Goal: Information Seeking & Learning: Find specific fact

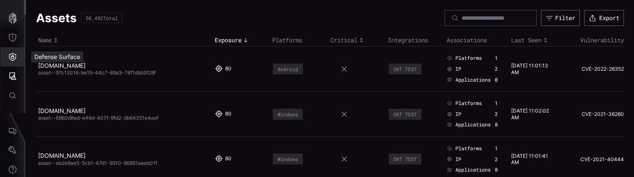
click at [13, 53] on icon "Defense Surface" at bounding box center [12, 57] width 8 height 8
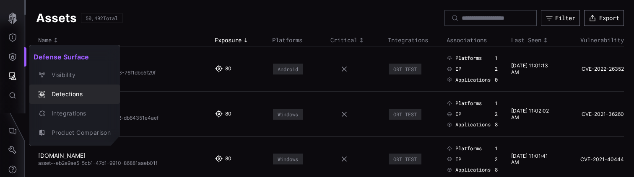
click at [65, 94] on div "Detections" at bounding box center [78, 94] width 63 height 10
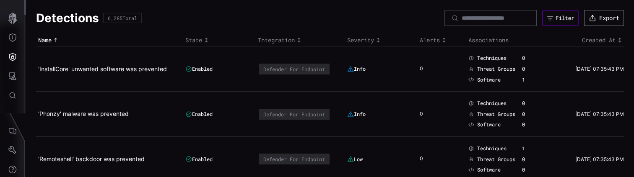
click at [556, 17] on div "Filter" at bounding box center [565, 18] width 18 height 7
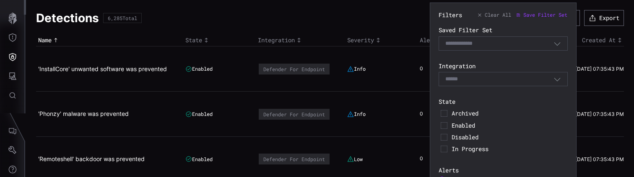
click at [558, 81] on icon "button" at bounding box center [557, 79] width 8 height 8
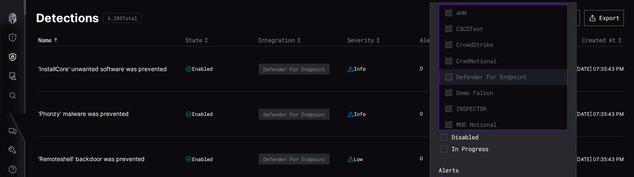
click at [450, 78] on icon at bounding box center [448, 77] width 7 height 7
click at [450, 78] on icon at bounding box center [448, 77] width 6 height 6
click at [450, 78] on icon at bounding box center [448, 77] width 7 height 7
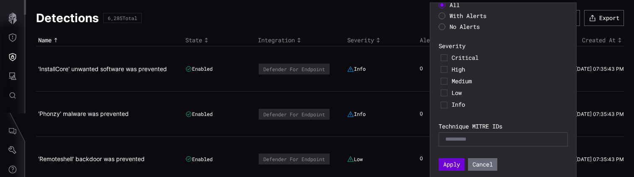
click at [453, 166] on button "Apply" at bounding box center [452, 164] width 26 height 13
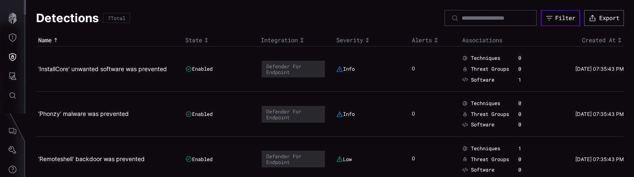
click at [571, 18] on div "Filter" at bounding box center [565, 18] width 20 height 8
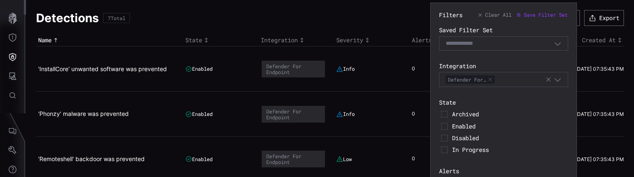
click at [547, 81] on icon "button" at bounding box center [548, 80] width 4 height 4
click at [572, 78] on section "Filters Clear All Save Filter Set Saved Filter Set Select Filter Integration Se…" at bounding box center [503, 91] width 147 height 177
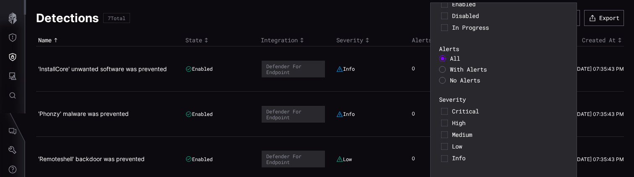
scroll to position [126, 0]
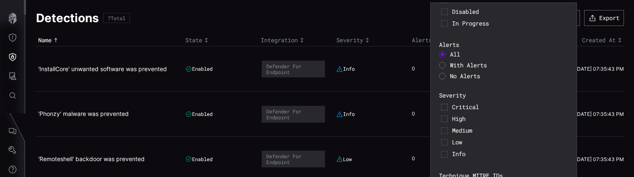
click at [445, 119] on icon at bounding box center [444, 119] width 7 height 7
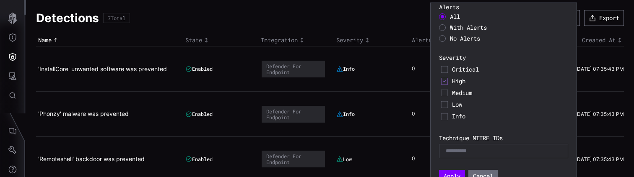
scroll to position [175, 0]
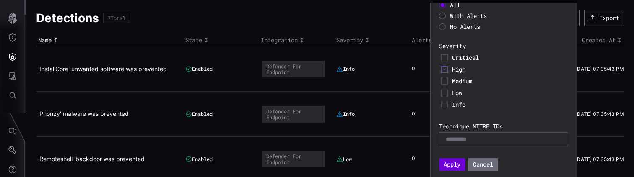
click at [452, 164] on button "Apply" at bounding box center [452, 164] width 26 height 13
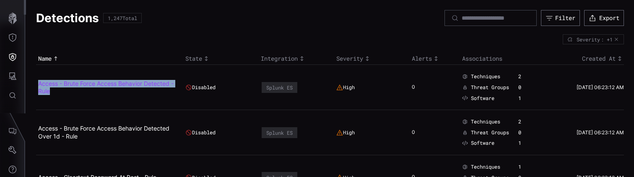
drag, startPoint x: 63, startPoint y: 91, endPoint x: 38, endPoint y: 86, distance: 26.1
click at [38, 86] on td "Access - Brute Force Access Behavior Detected - Rule" at bounding box center [109, 87] width 147 height 45
copy link "Access - Brute Force Access Behavior Detected - Rule"
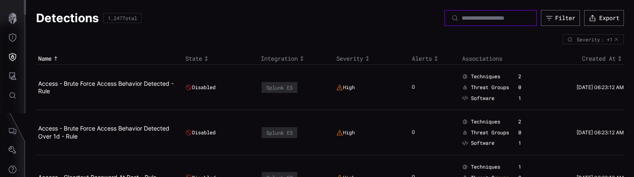
click at [474, 19] on input at bounding box center [491, 18] width 59 height 8
paste input "**********"
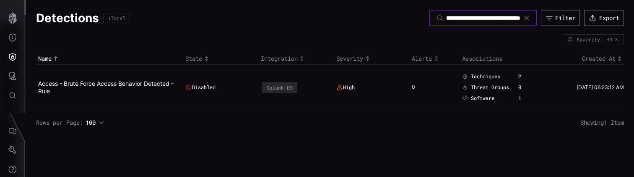
type input "**********"
